Goal: Task Accomplishment & Management: Manage account settings

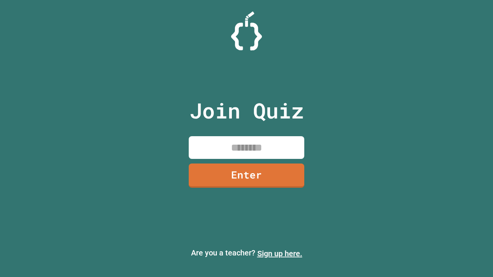
click at [280, 254] on link "Sign up here." at bounding box center [279, 253] width 45 height 9
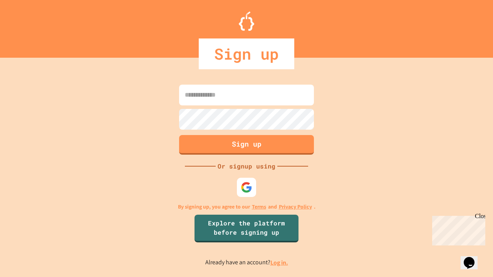
click at [280, 263] on link "Log in." at bounding box center [280, 263] width 18 height 8
